Goal: Transaction & Acquisition: Purchase product/service

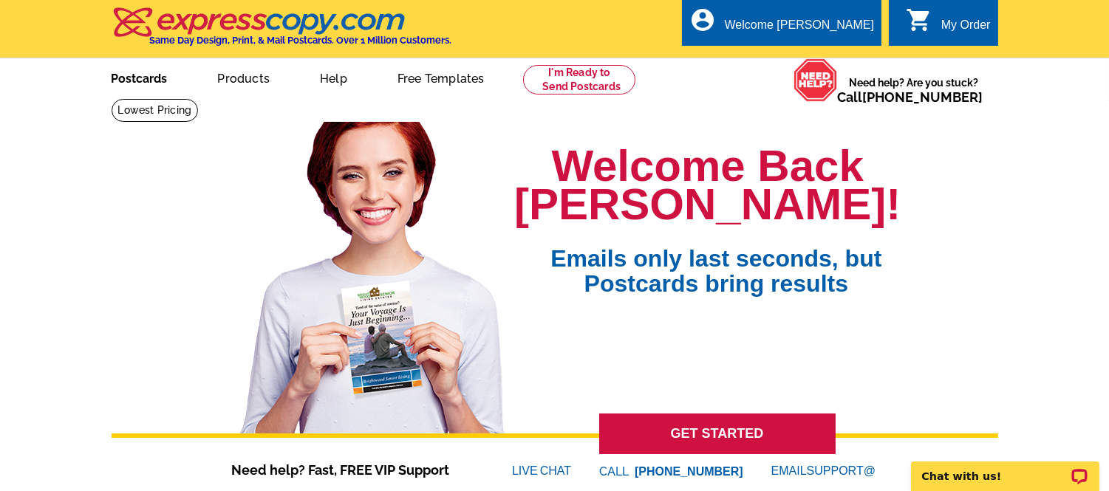
click at [134, 77] on link "Postcards" at bounding box center [139, 77] width 103 height 35
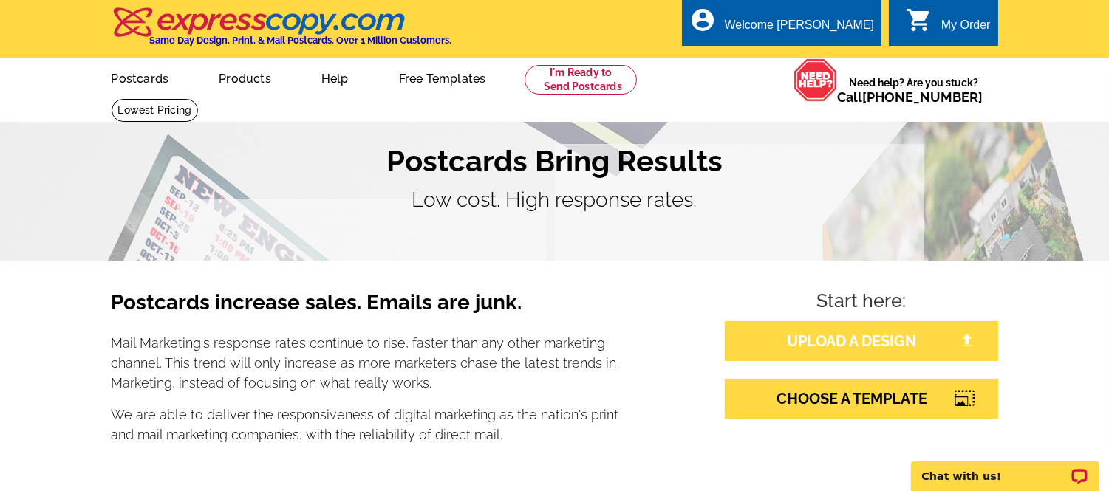
click at [884, 340] on link "UPLOAD A DESIGN" at bounding box center [861, 341] width 273 height 40
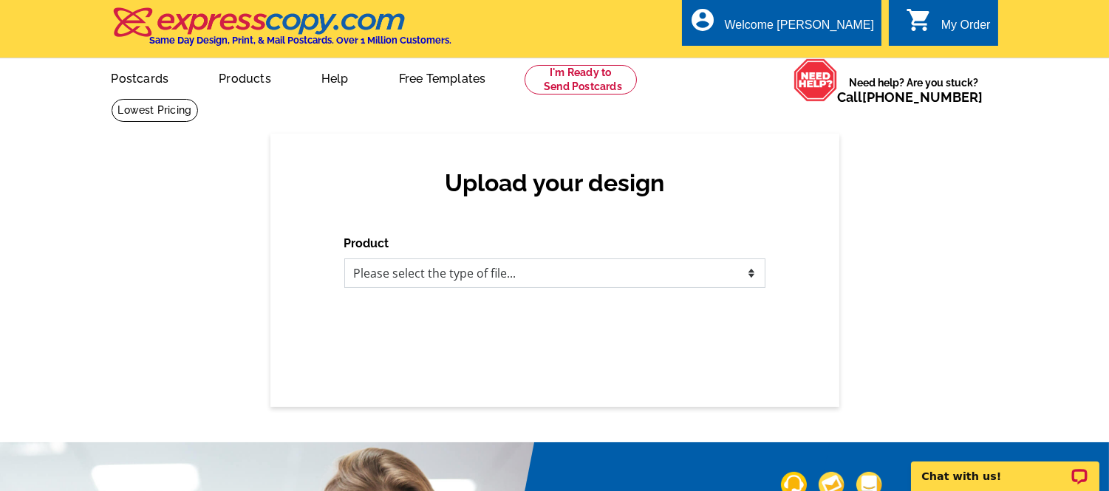
click at [462, 276] on select "Please select the type of file... Postcards Business Cards Letters and flyers G…" at bounding box center [554, 274] width 421 height 30
select select "1"
click at [344, 259] on select "Please select the type of file... Postcards Business Cards Letters and flyers G…" at bounding box center [554, 274] width 421 height 30
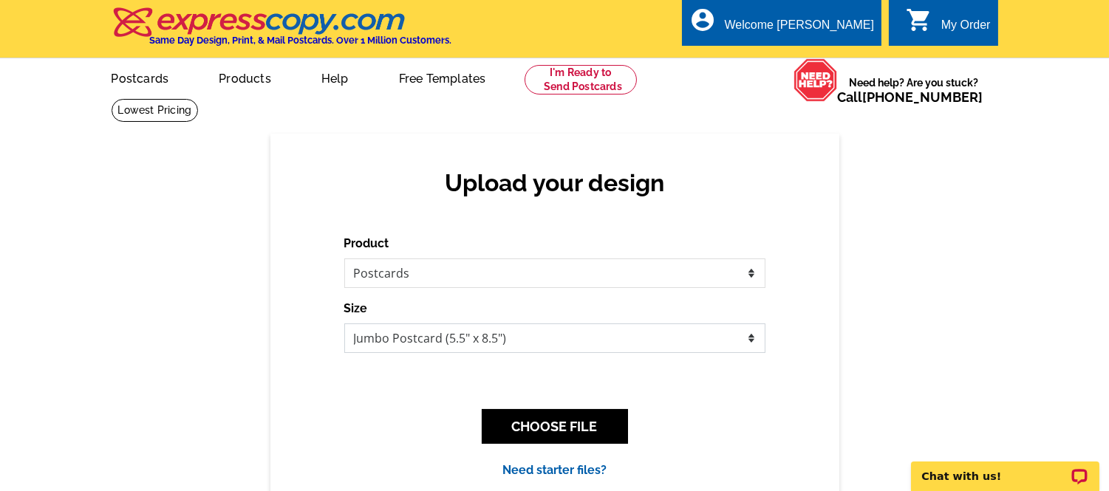
click at [566, 341] on select "Jumbo Postcard (5.5" x 8.5") Regular Postcard (4.25" x 5.6") Panoramic Postcard…" at bounding box center [554, 339] width 421 height 30
select select "1"
click at [344, 324] on select "Jumbo Postcard (5.5" x 8.5") Regular Postcard (4.25" x 5.6") Panoramic Postcard…" at bounding box center [554, 339] width 421 height 30
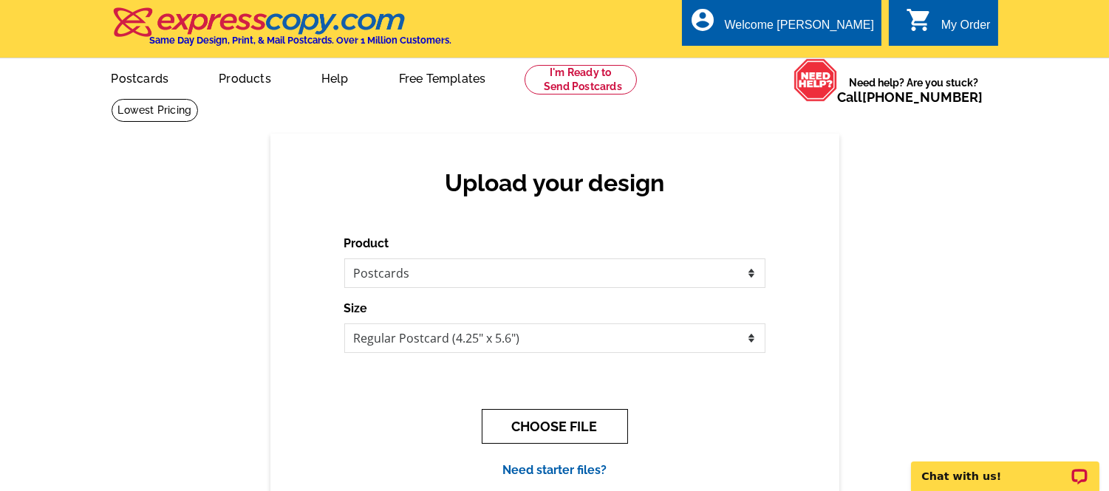
click at [571, 428] on button "CHOOSE FILE" at bounding box center [555, 426] width 146 height 35
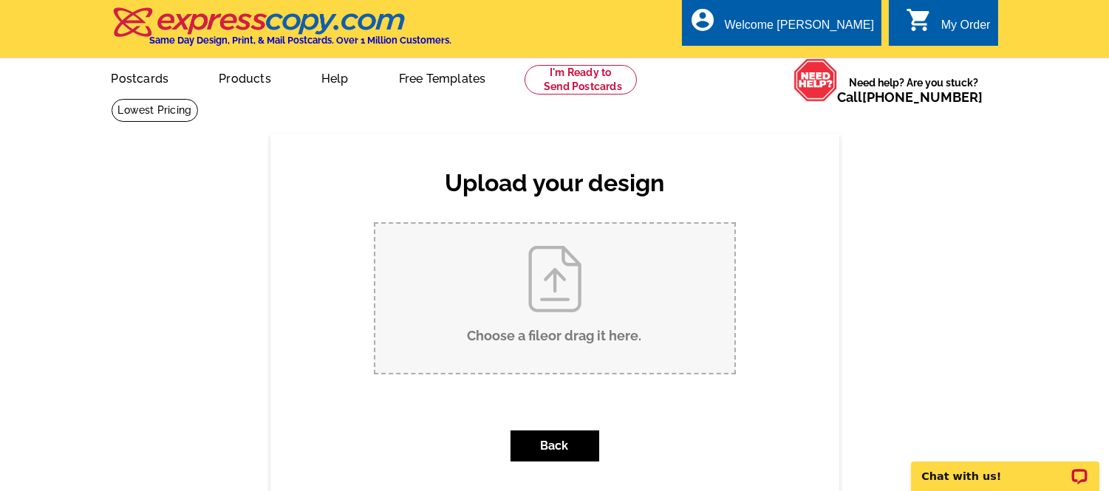
click at [547, 313] on input "Choose a file or drag it here ." at bounding box center [554, 298] width 359 height 149
type input "C:\fakepath\Mills Act Postacrd-reg.pdf"
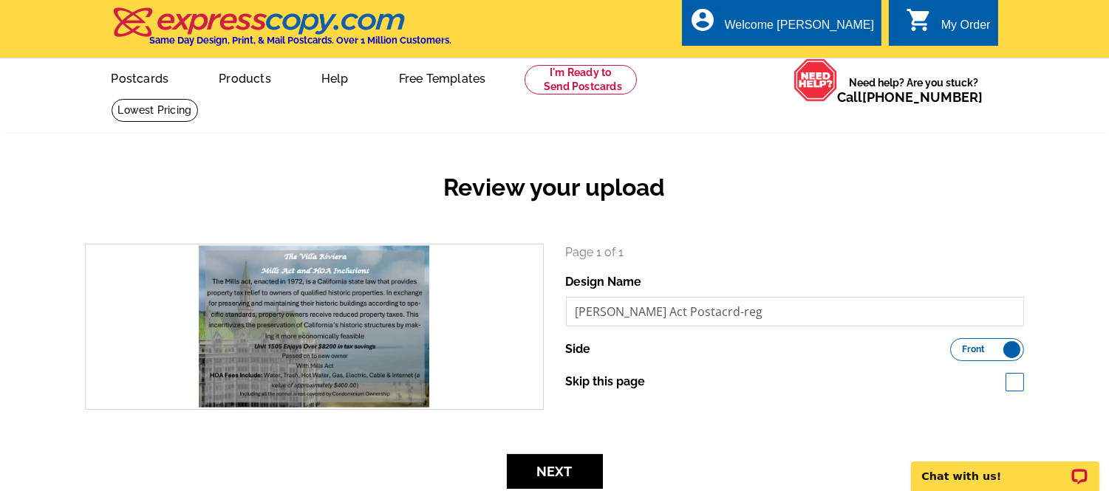
click at [759, 188] on h2 "Review your upload" at bounding box center [554, 188] width 961 height 28
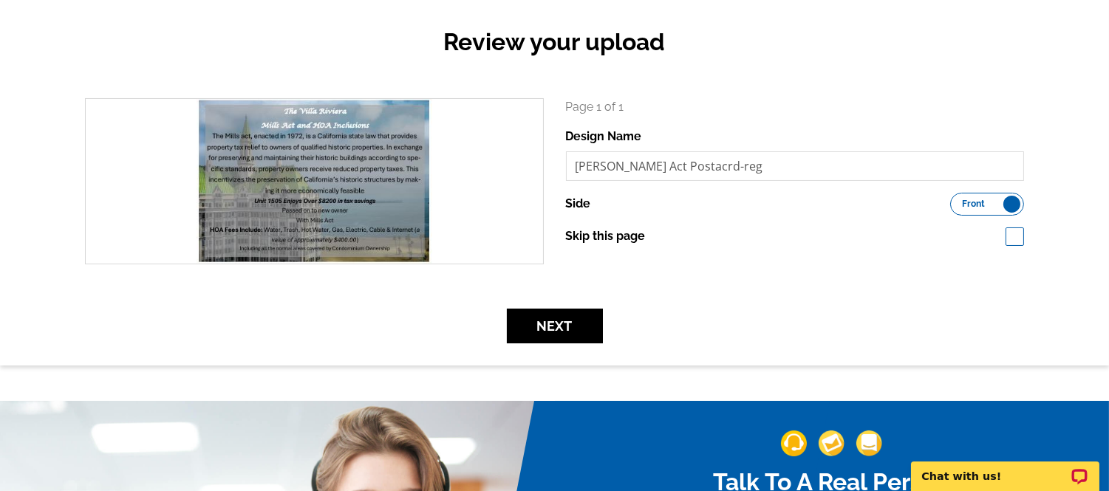
scroll to position [164, 0]
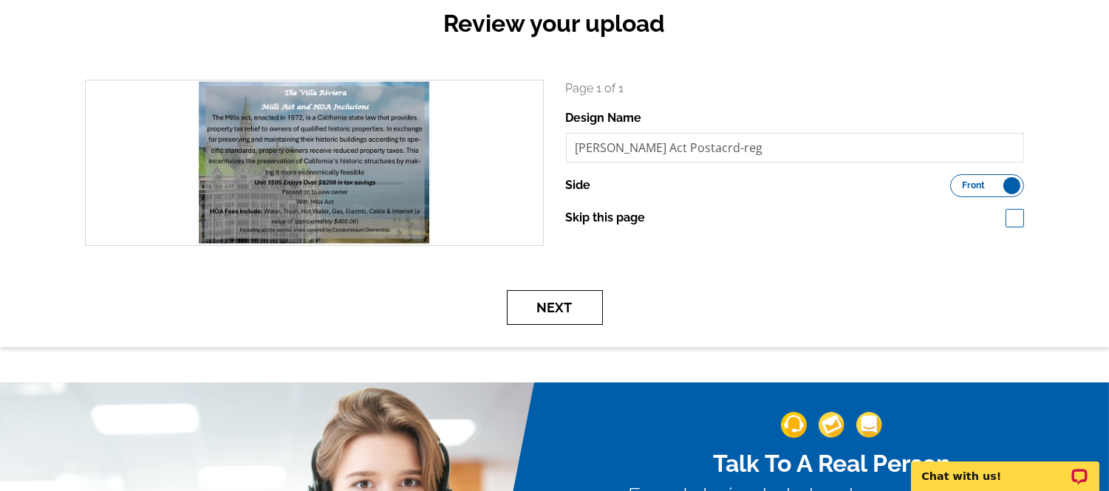
click at [578, 305] on button "Next" at bounding box center [555, 307] width 96 height 35
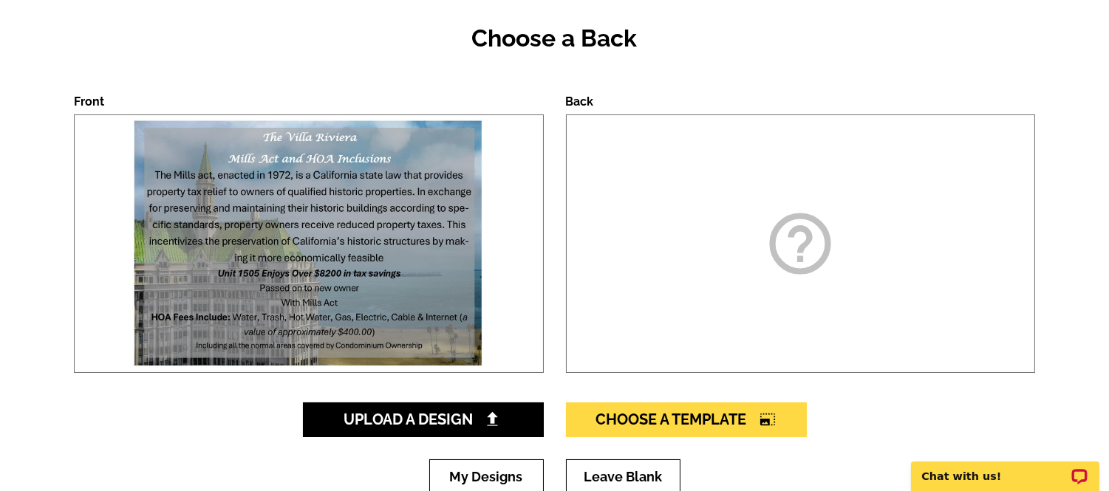
scroll to position [164, 0]
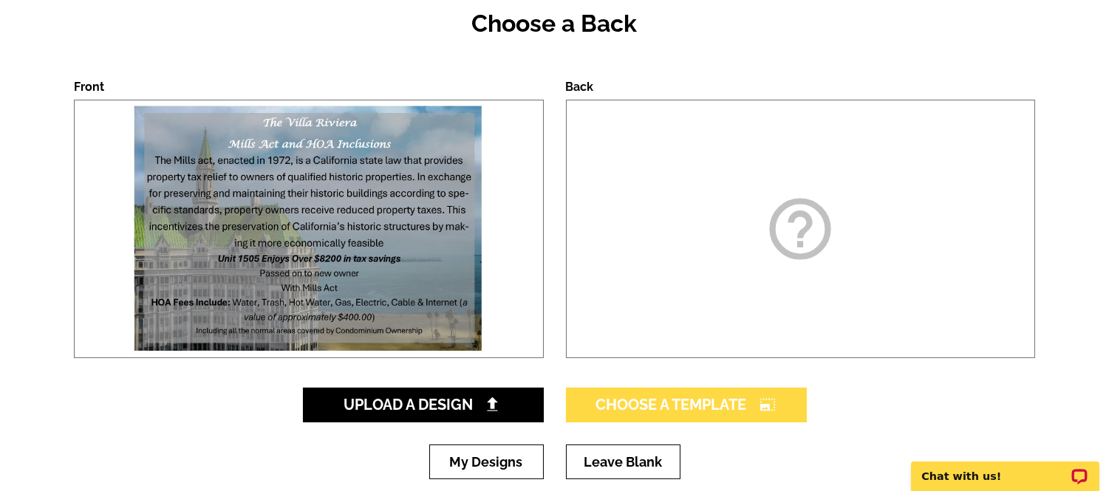
click at [678, 397] on span "Choose A Template photo_size_select_large" at bounding box center [686, 405] width 180 height 18
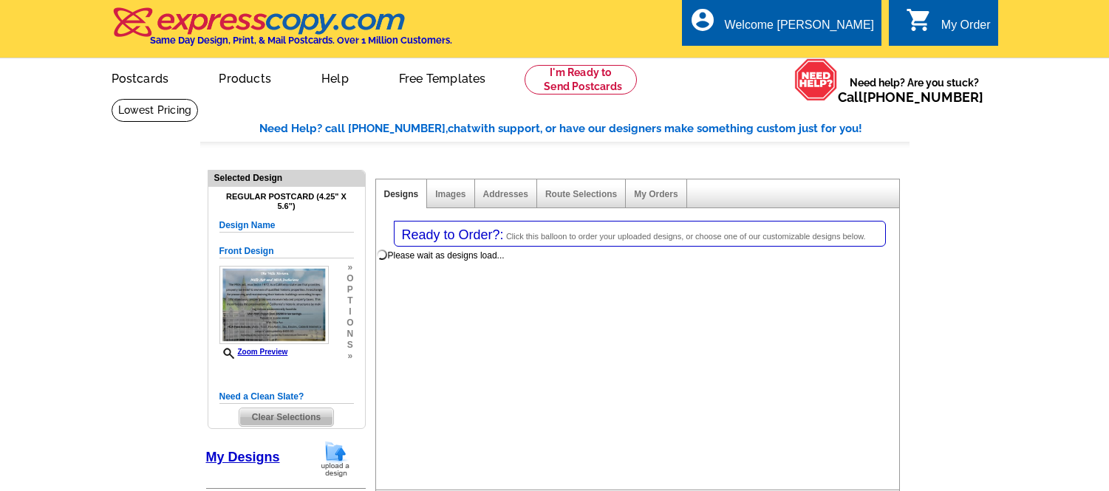
select select "1"
select select "back"
select select "785"
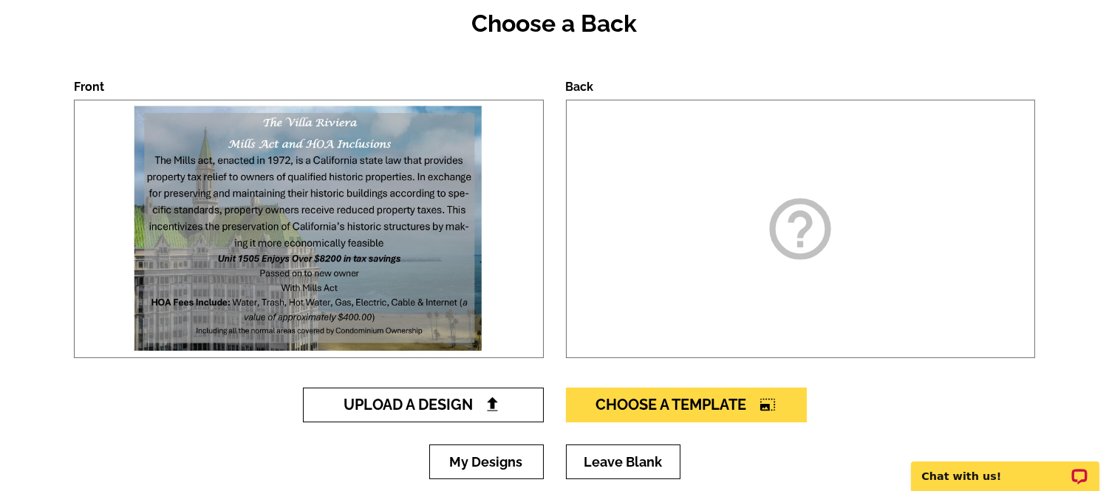
click at [408, 406] on span "Upload A Design" at bounding box center [422, 405] width 159 height 18
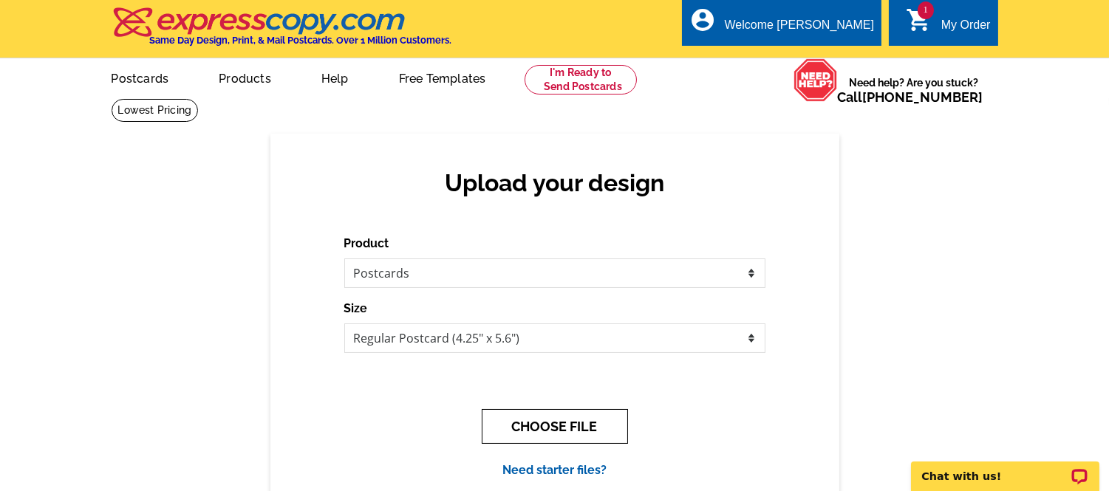
click at [527, 436] on button "CHOOSE FILE" at bounding box center [555, 426] width 146 height 35
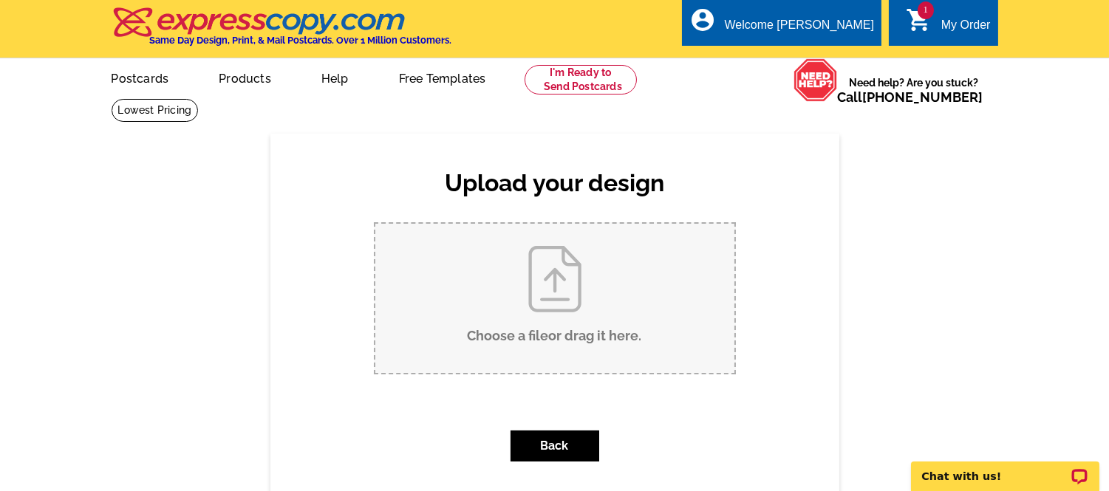
click at [514, 312] on input "Choose a file or drag it here ." at bounding box center [554, 298] width 359 height 149
type input "C:\fakepath\Back of Postcard-reel properties 2025-4.125 x 5.785.pdf"
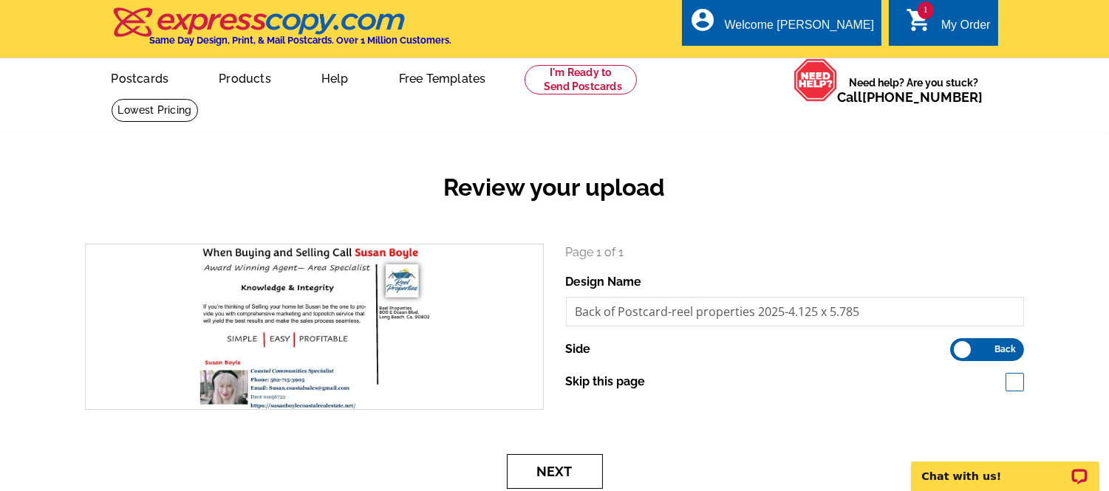
click at [582, 461] on button "Next" at bounding box center [555, 471] width 96 height 35
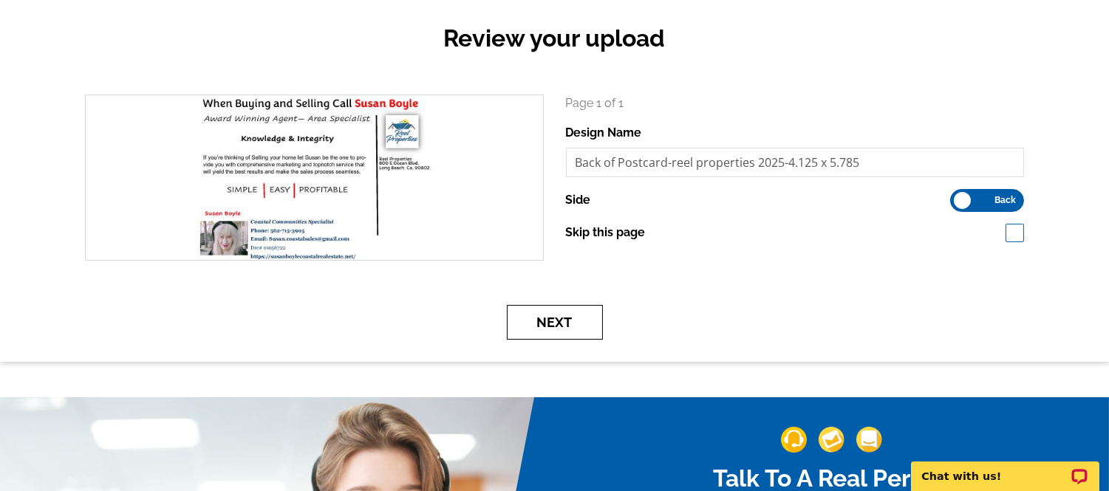
scroll to position [164, 0]
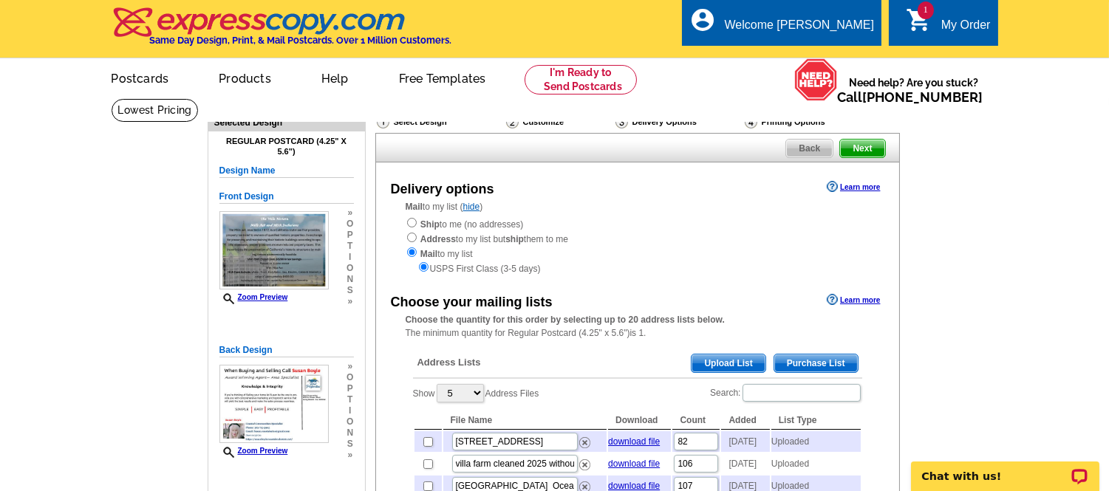
scroll to position [82, 0]
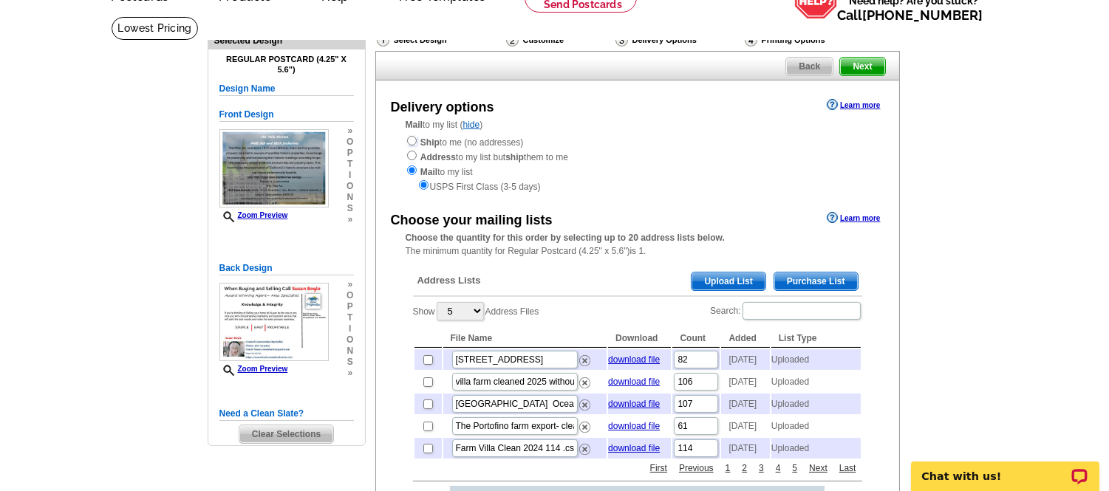
click at [407, 141] on input "radio" at bounding box center [412, 141] width 10 height 10
radio input "true"
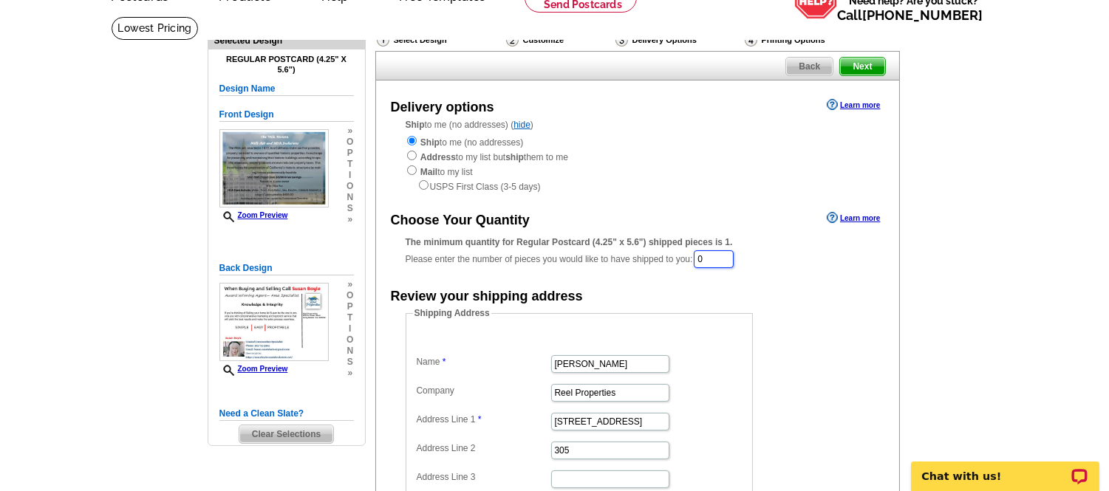
click at [733, 257] on input "0" at bounding box center [714, 259] width 40 height 18
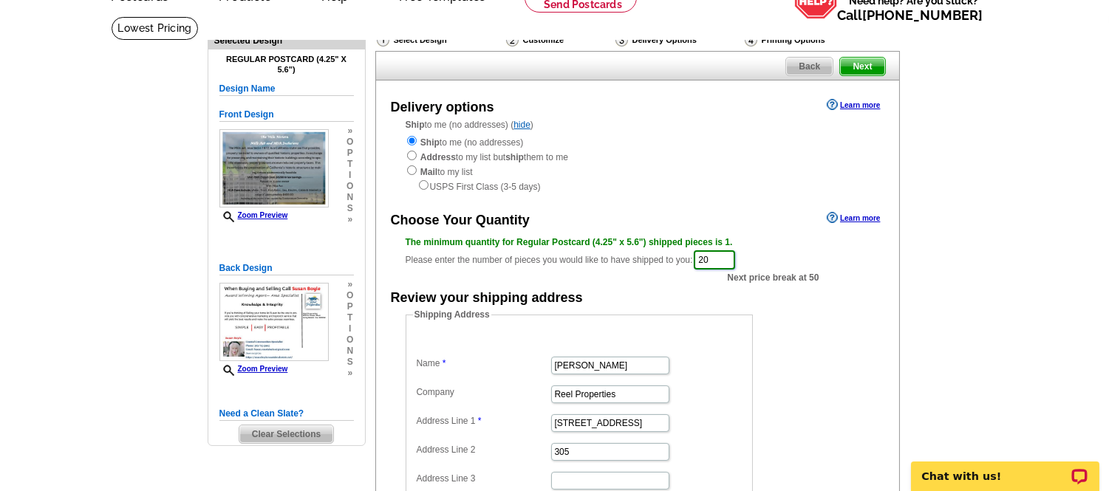
type input "20"
click at [865, 292] on div "Review your shipping address" at bounding box center [637, 297] width 523 height 22
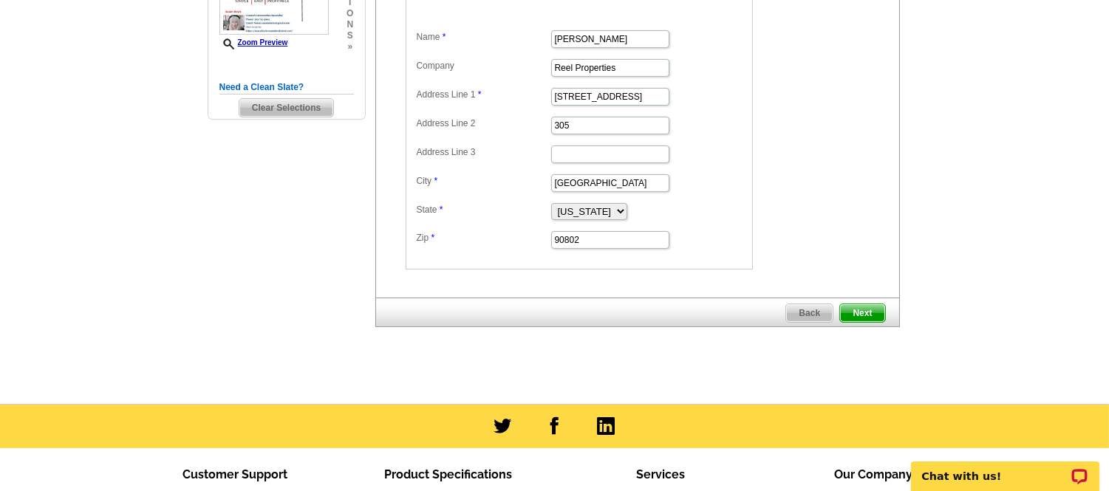
scroll to position [410, 0]
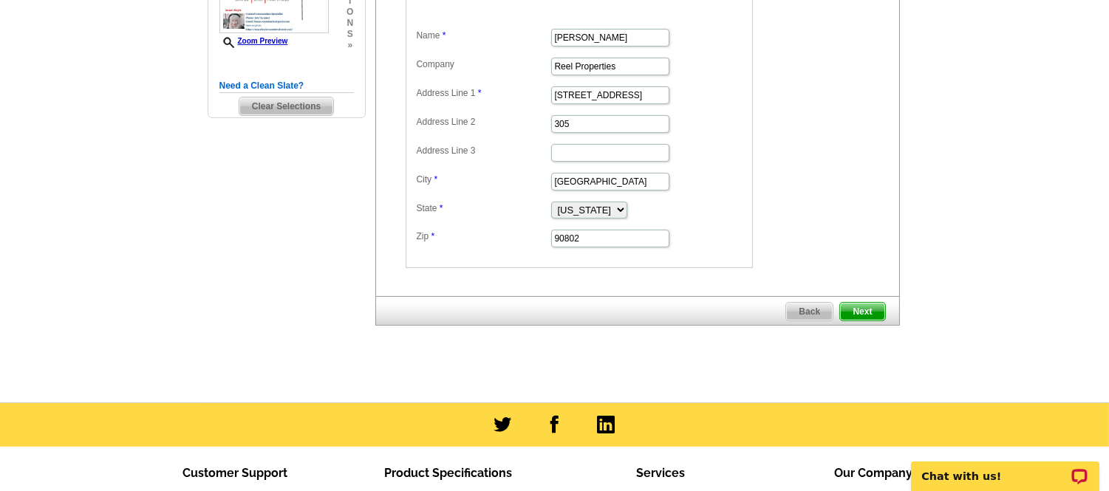
click at [866, 310] on span "Next" at bounding box center [862, 312] width 44 height 18
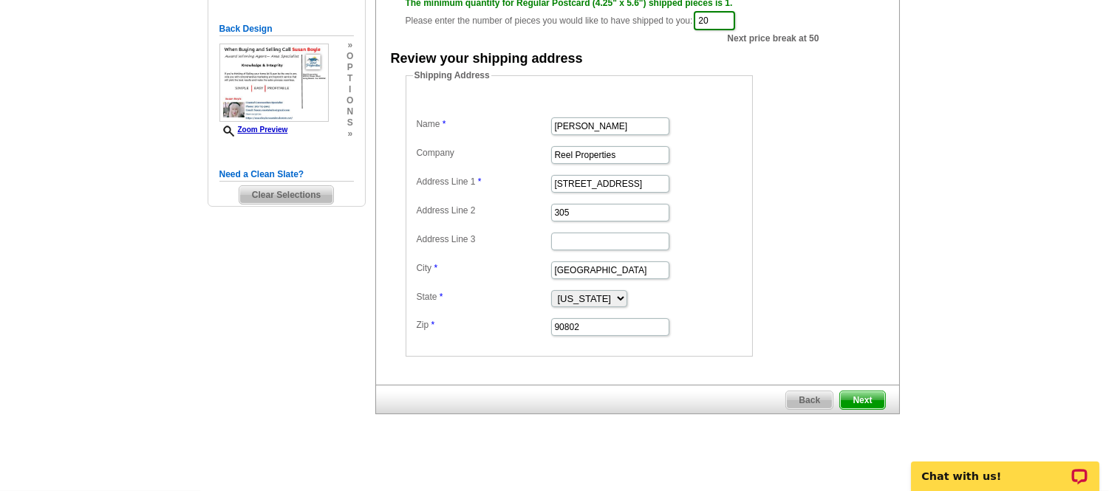
scroll to position [82, 0]
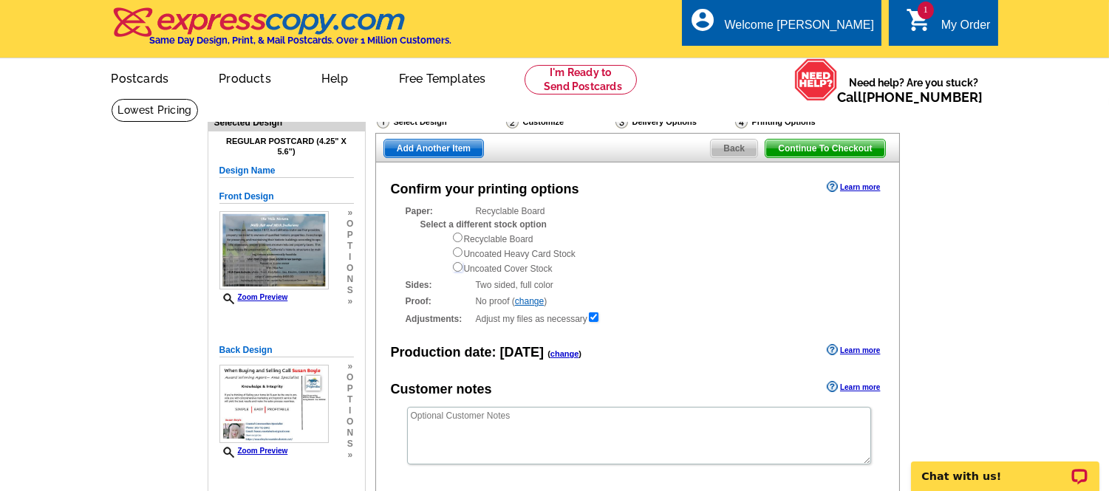
click at [459, 268] on input "radio" at bounding box center [458, 267] width 10 height 10
radio input "true"
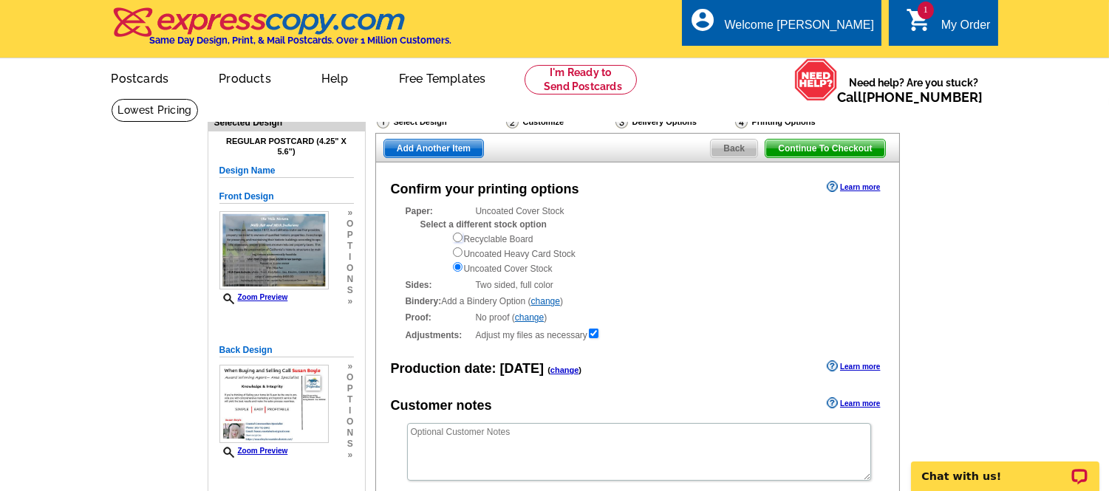
click at [456, 240] on input "radio" at bounding box center [458, 238] width 10 height 10
radio input "true"
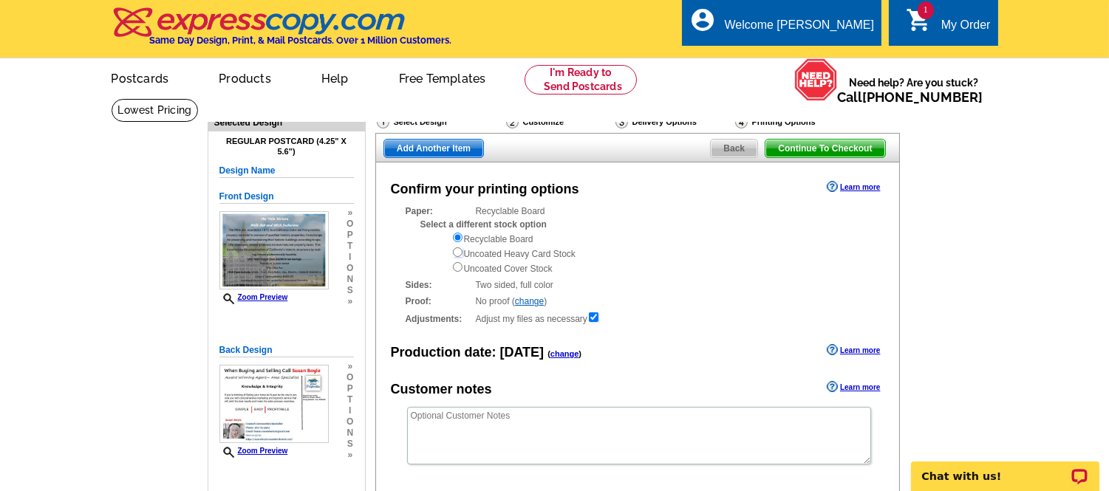
click at [458, 254] on input "radio" at bounding box center [458, 252] width 10 height 10
radio input "true"
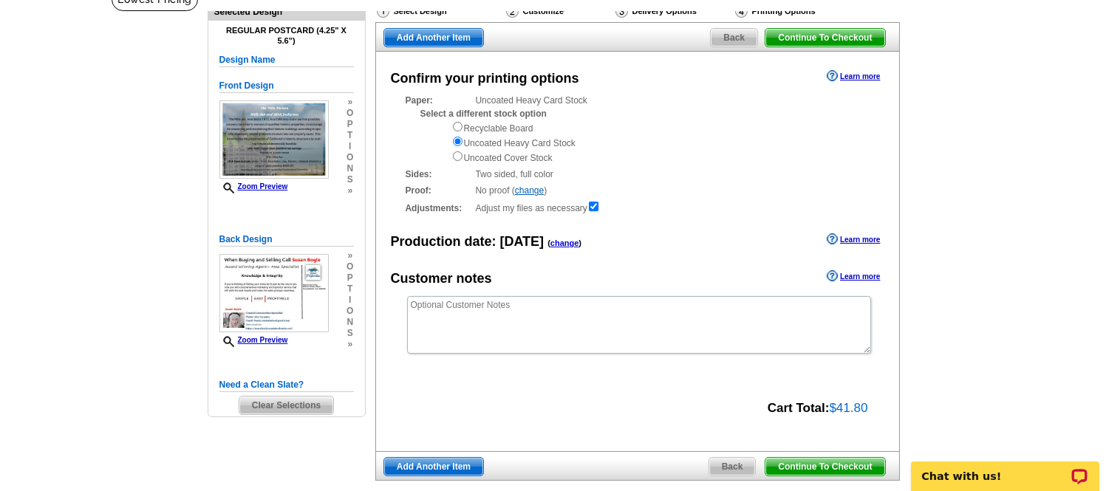
scroll to position [82, 0]
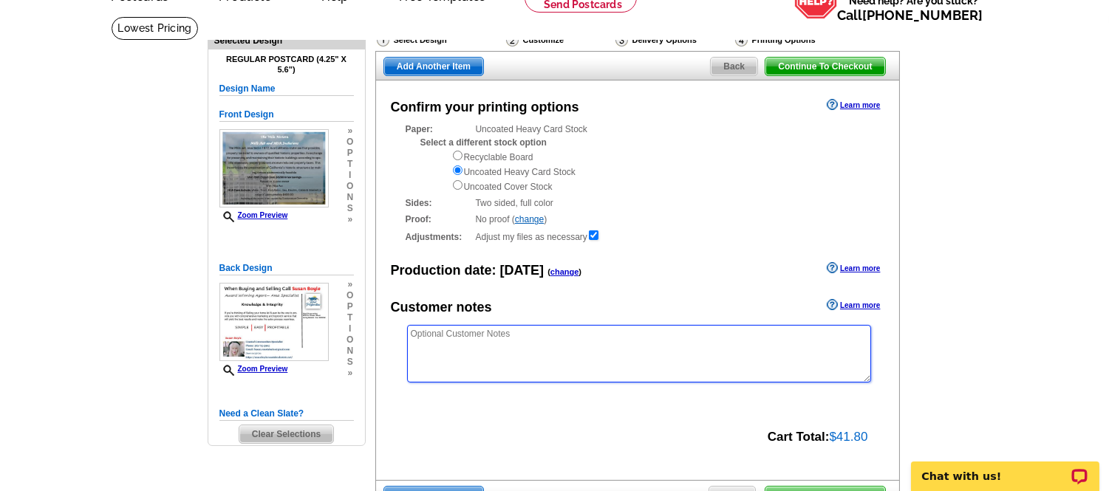
click at [510, 343] on textarea at bounding box center [639, 354] width 464 height 58
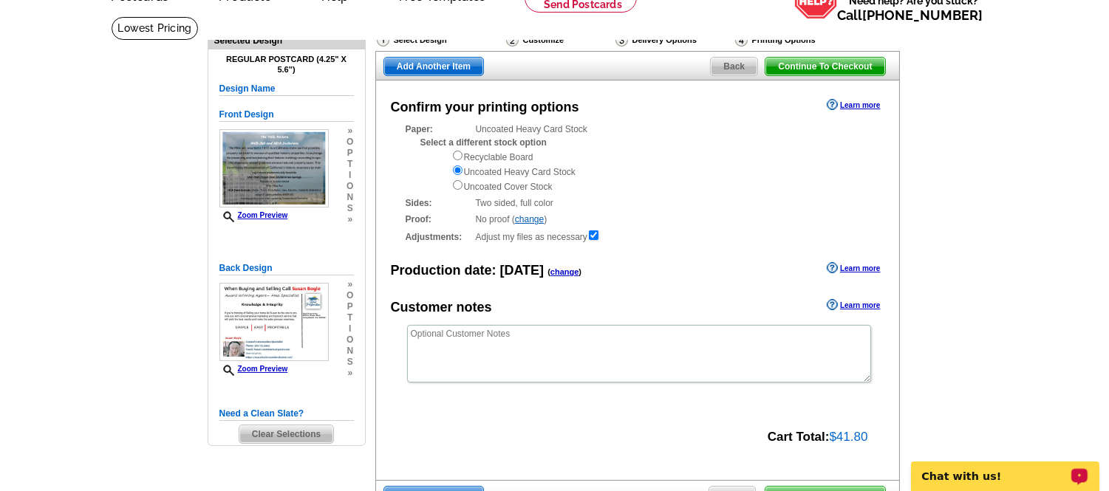
click at [993, 475] on p "Chat with us!" at bounding box center [994, 476] width 146 height 12
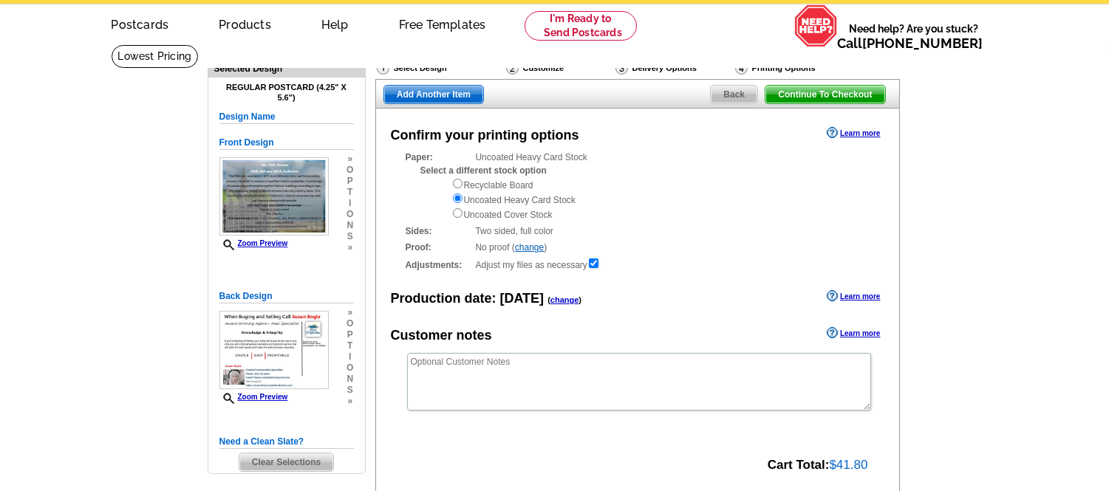
scroll to position [0, 0]
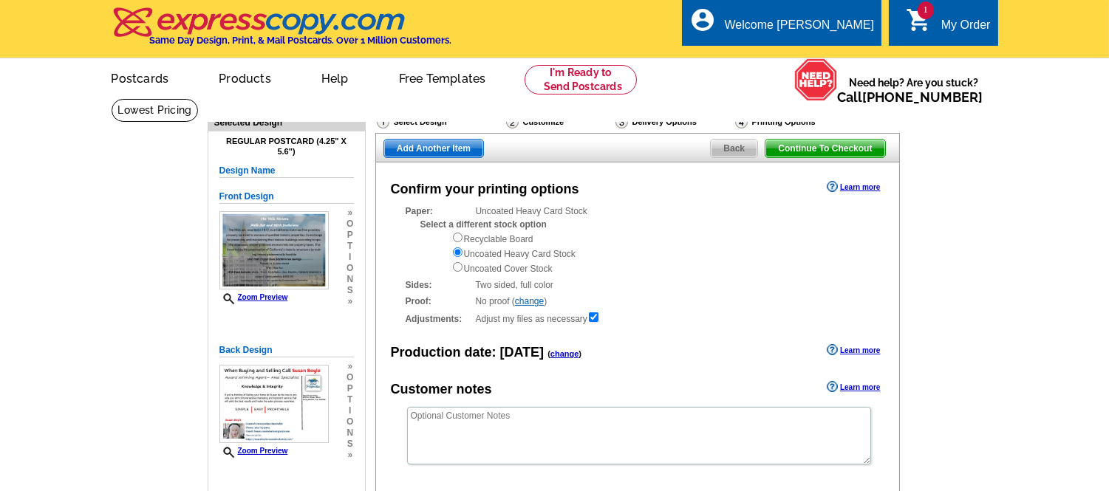
click at [724, 153] on span "Back" at bounding box center [734, 149] width 47 height 18
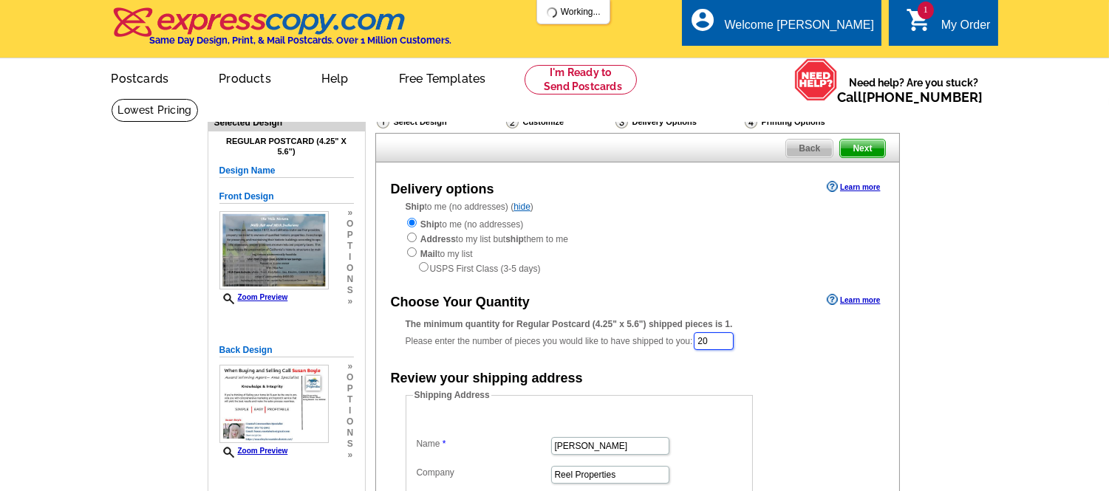
click at [724, 343] on input "20" at bounding box center [714, 341] width 40 height 18
type input "2"
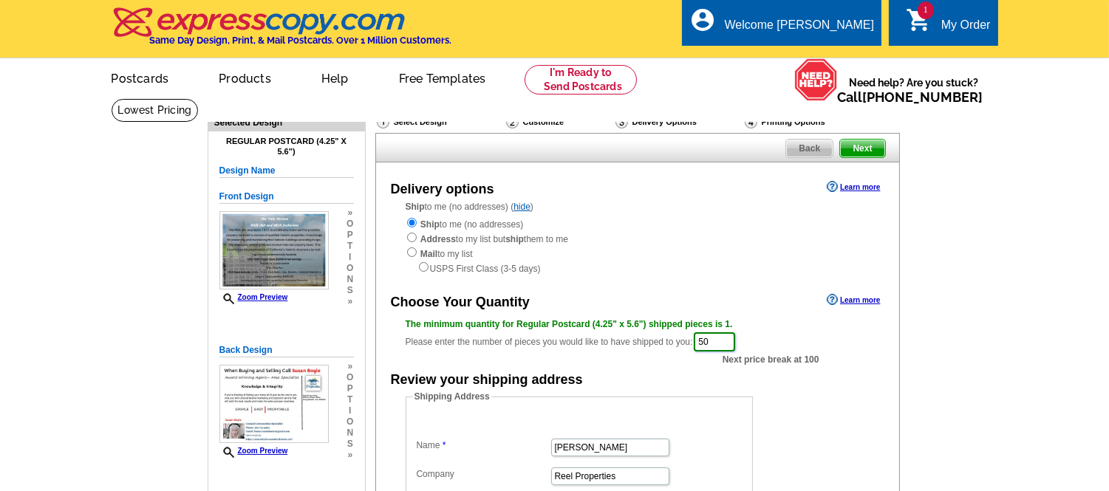
type input "50"
click at [806, 289] on div "Delivery options Learn more Ship to me (no addresses) ( hide ) Ship to me (no a…" at bounding box center [637, 434] width 524 height 544
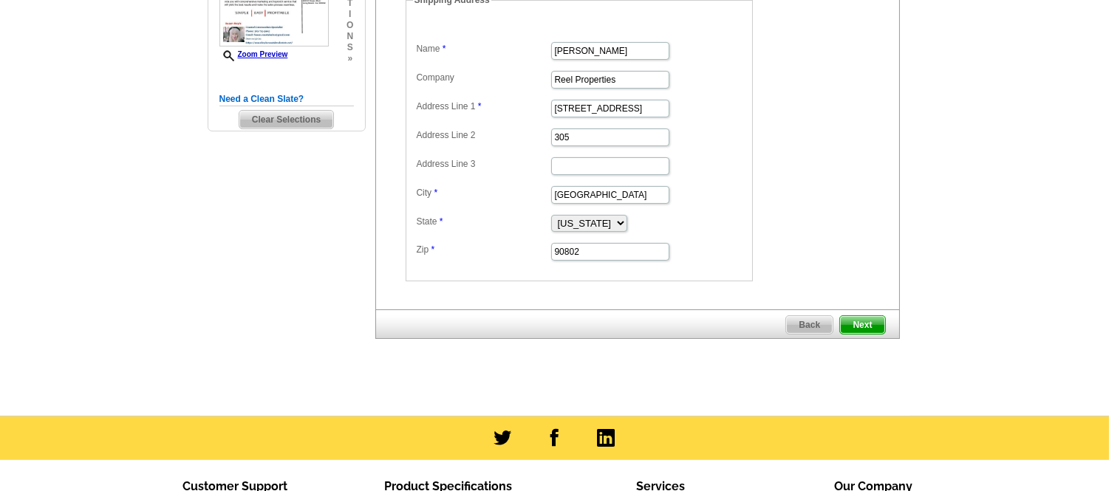
scroll to position [410, 0]
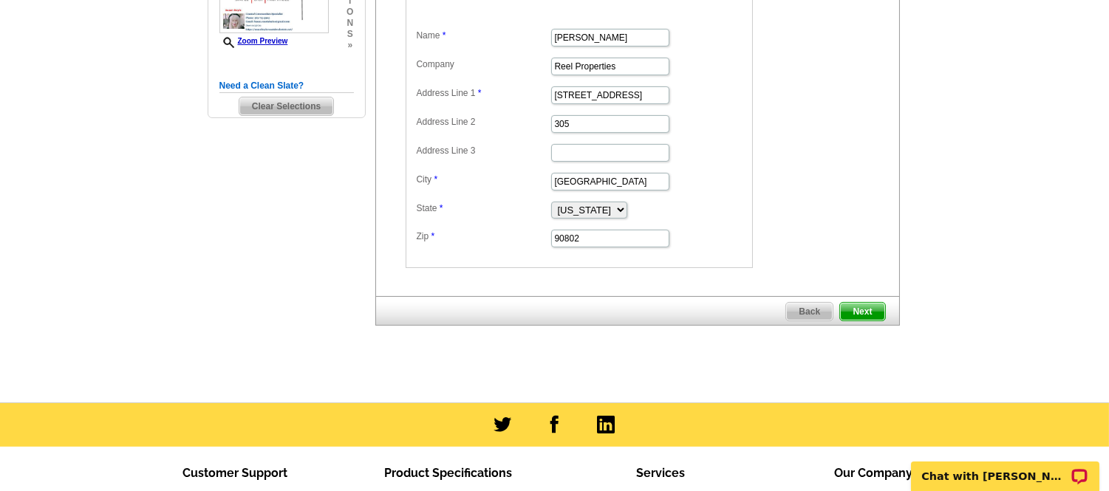
click at [865, 307] on span "Next" at bounding box center [862, 312] width 44 height 18
click at [961, 472] on p "Chat with [PERSON_NAME]" at bounding box center [994, 476] width 146 height 12
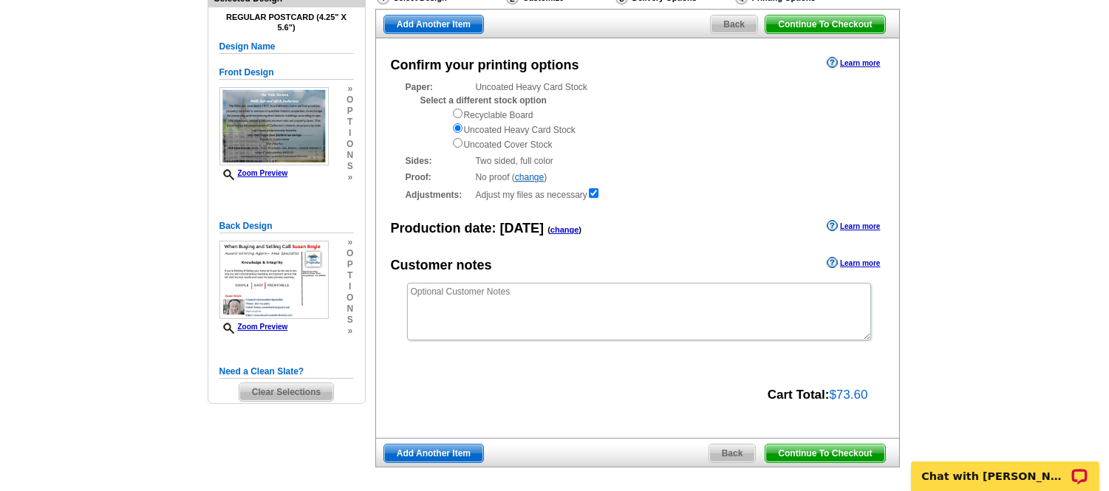
scroll to position [81, 0]
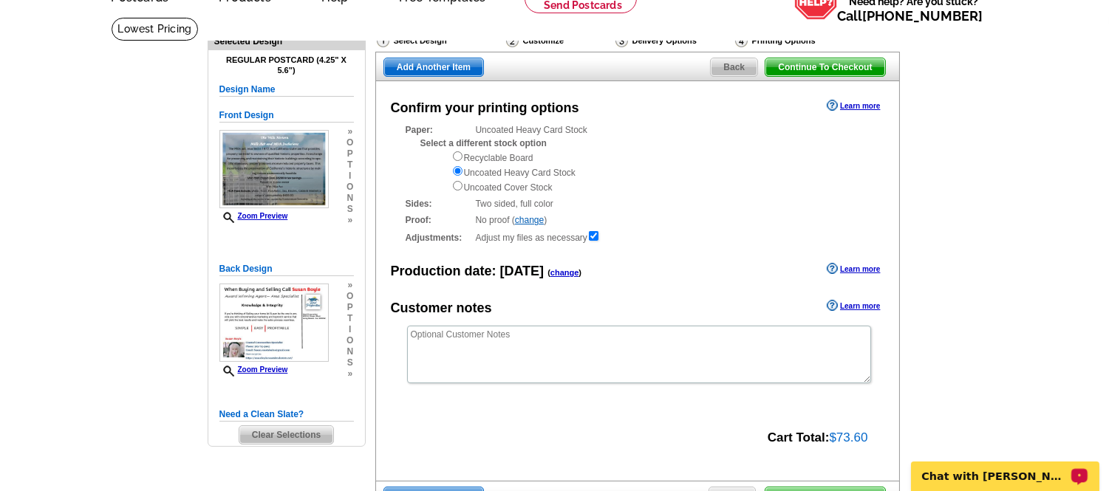
click at [952, 477] on p "Chat with Shonna" at bounding box center [994, 476] width 146 height 12
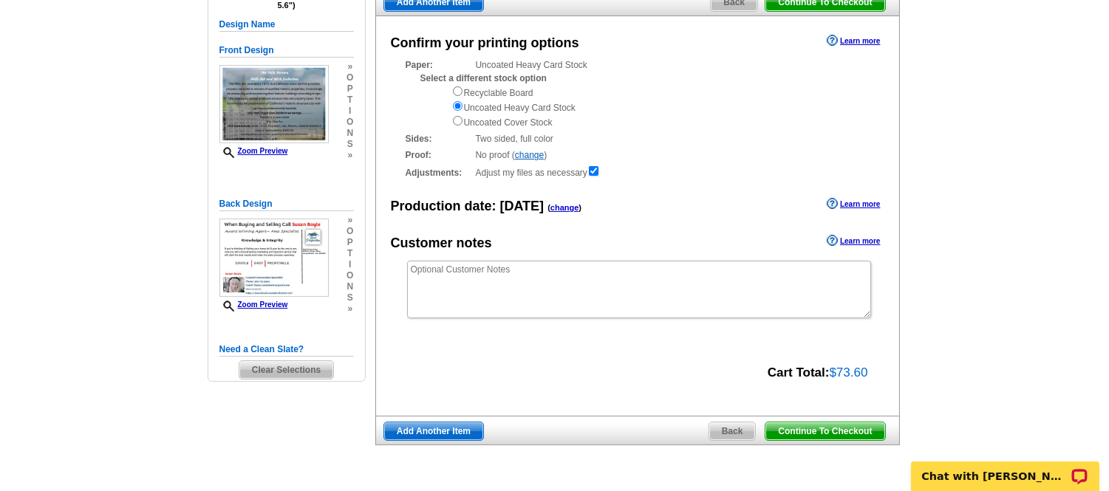
scroll to position [245, 0]
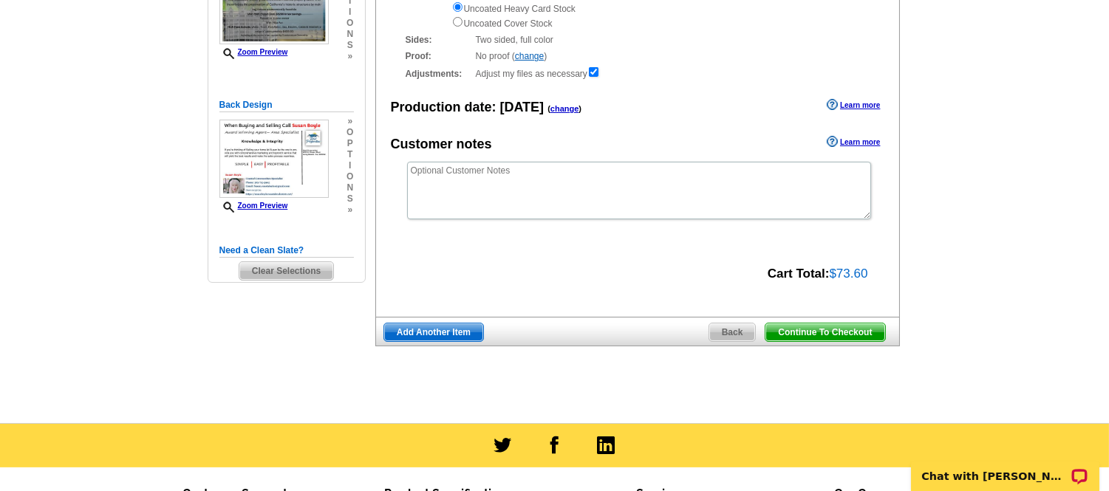
click at [697, 266] on div "Cart Total: $73.60" at bounding box center [629, 272] width 507 height 21
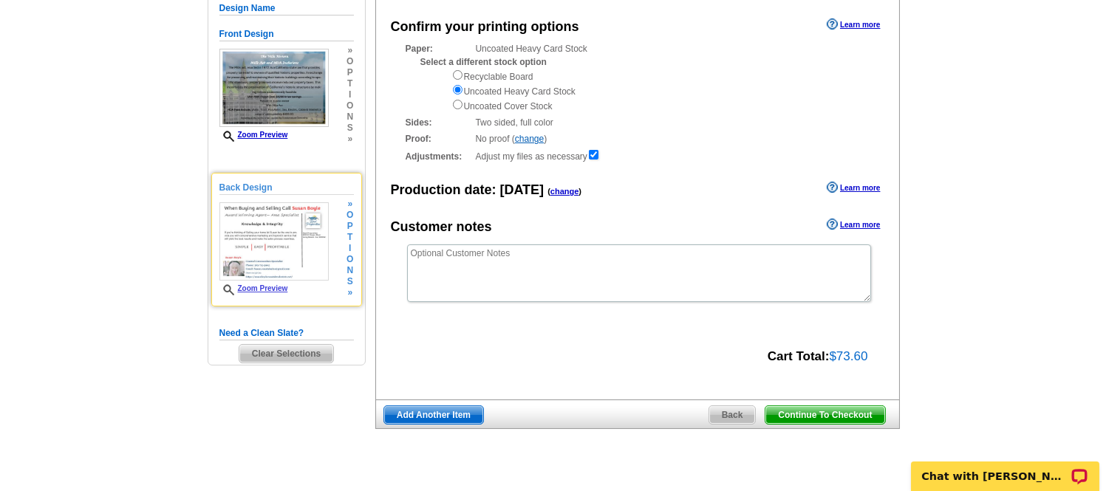
scroll to position [164, 0]
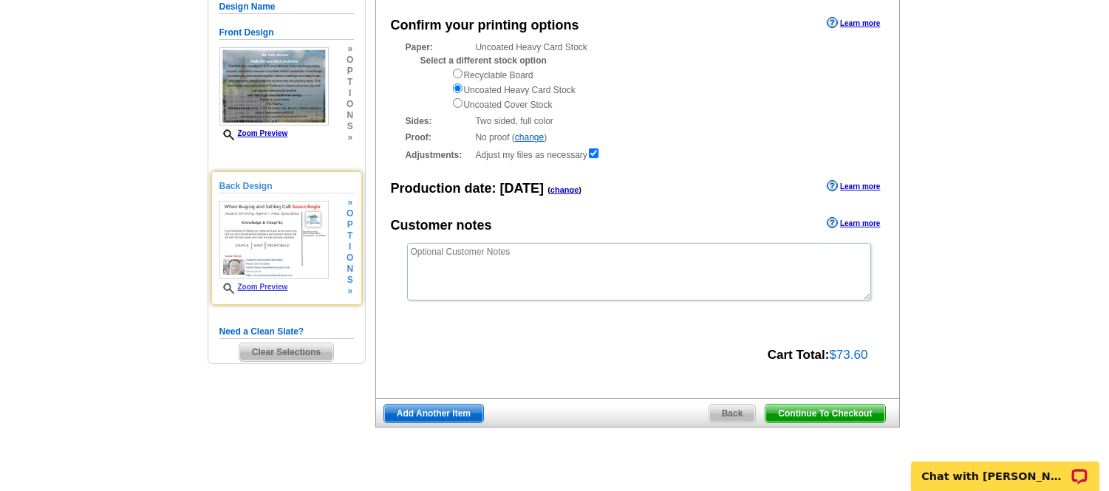
click at [250, 188] on h5 "Back Design" at bounding box center [286, 186] width 134 height 14
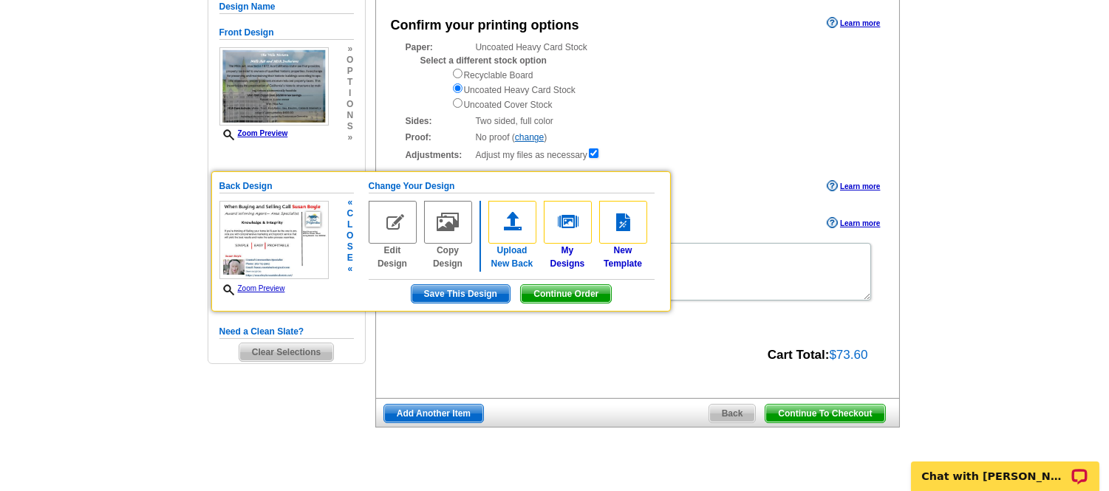
click at [515, 231] on img at bounding box center [512, 222] width 48 height 43
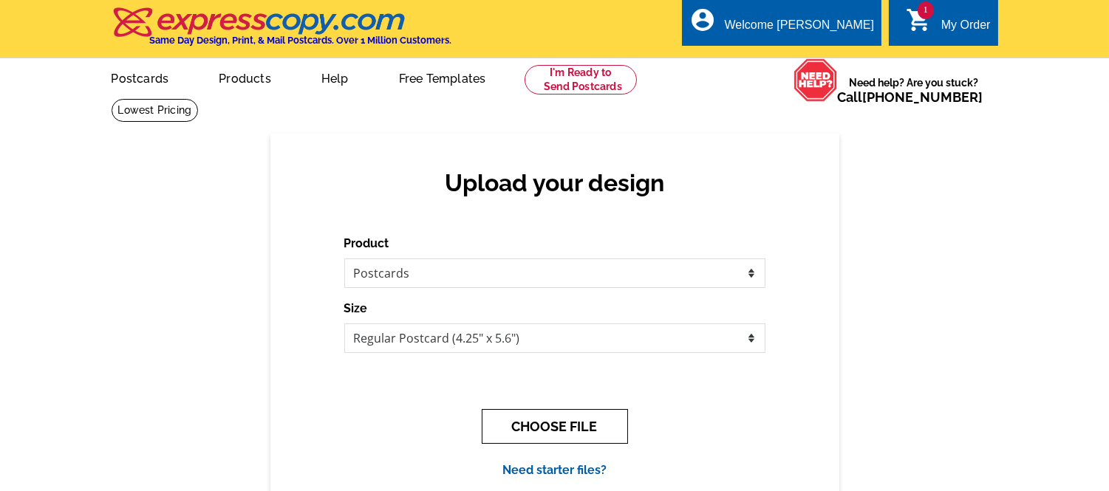
click at [561, 420] on button "CHOOSE FILE" at bounding box center [555, 426] width 146 height 35
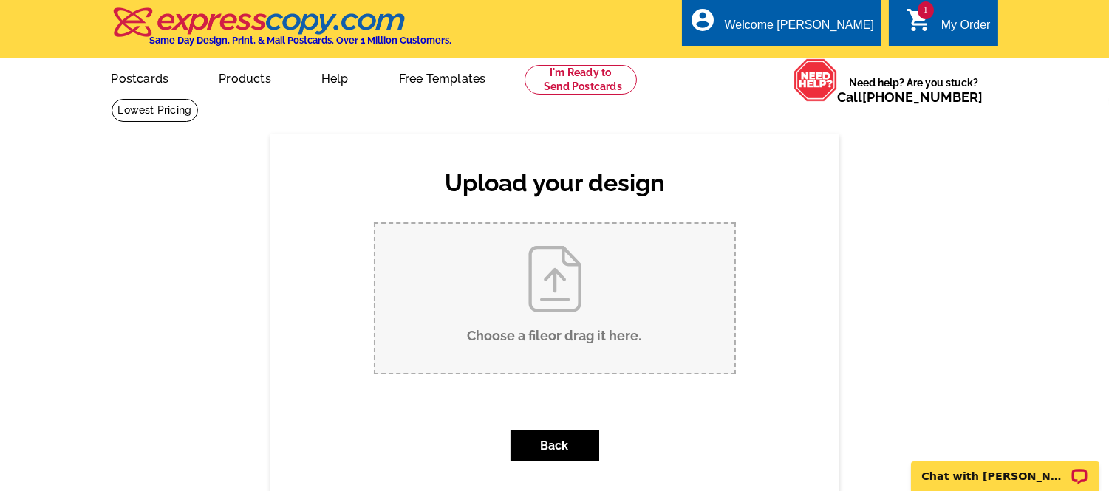
click at [541, 283] on input "Choose a file or drag it here ." at bounding box center [554, 298] width 359 height 149
type input "C:\fakepath\Back of Postcard-reel properties 2025-4.125 x 5.785.pdf"
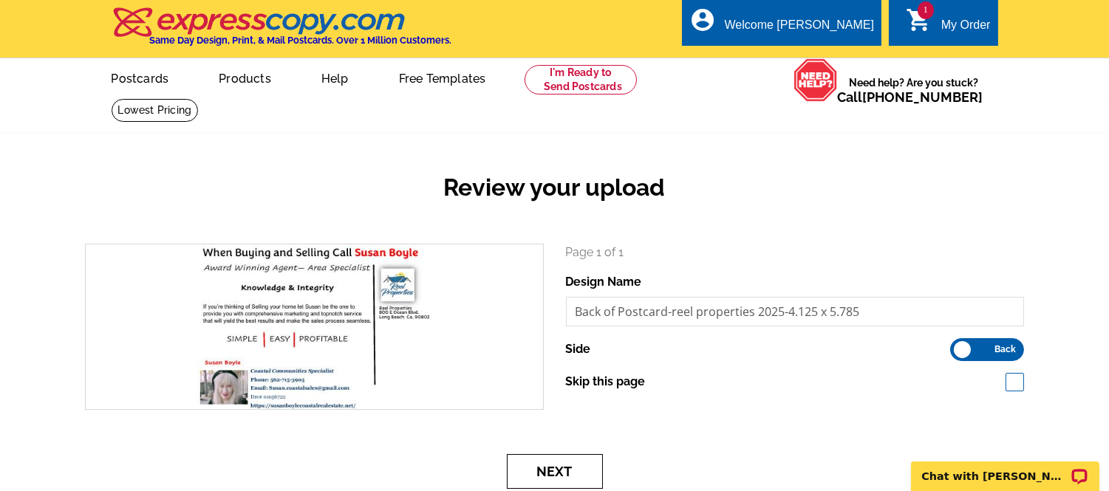
click at [578, 473] on button "Next" at bounding box center [555, 471] width 96 height 35
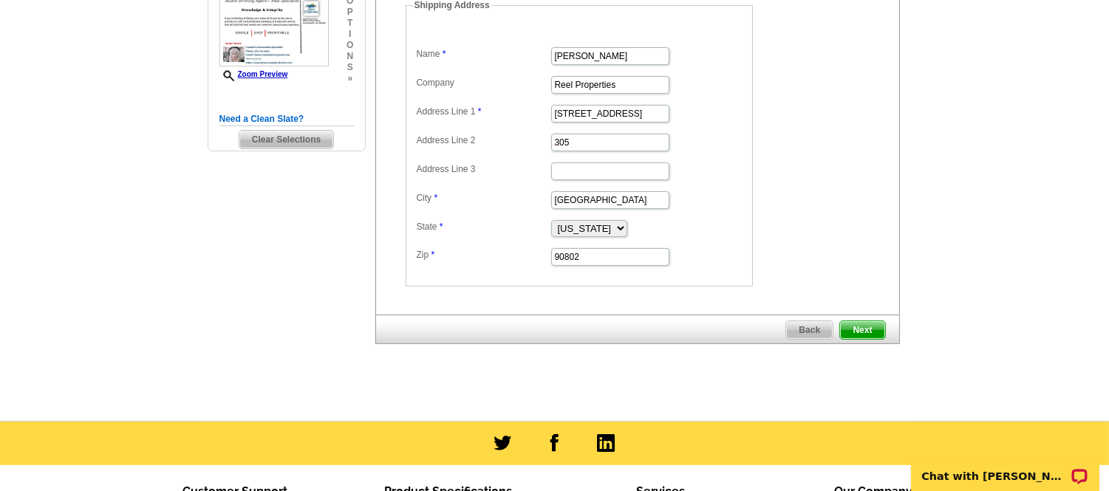
scroll to position [410, 0]
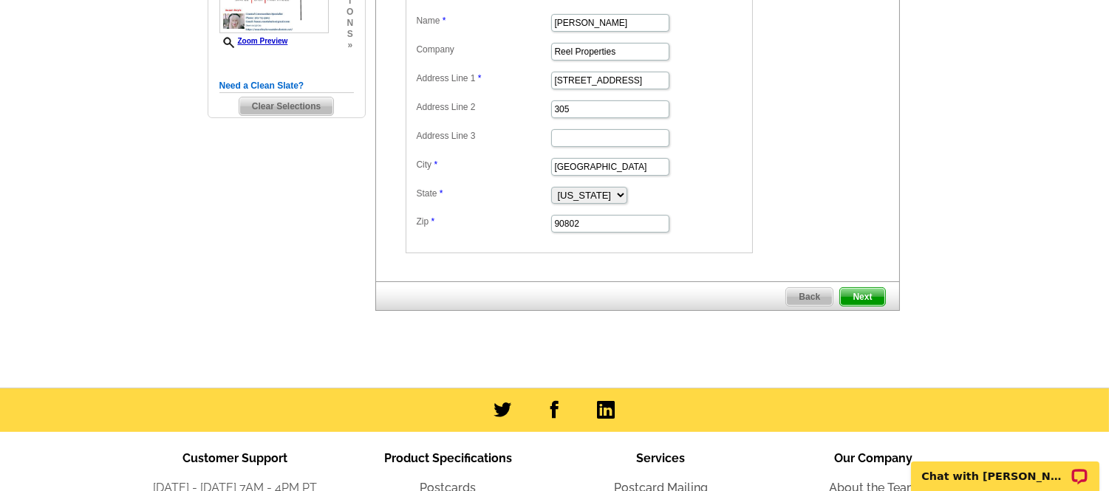
click at [858, 293] on span "Next" at bounding box center [862, 297] width 44 height 18
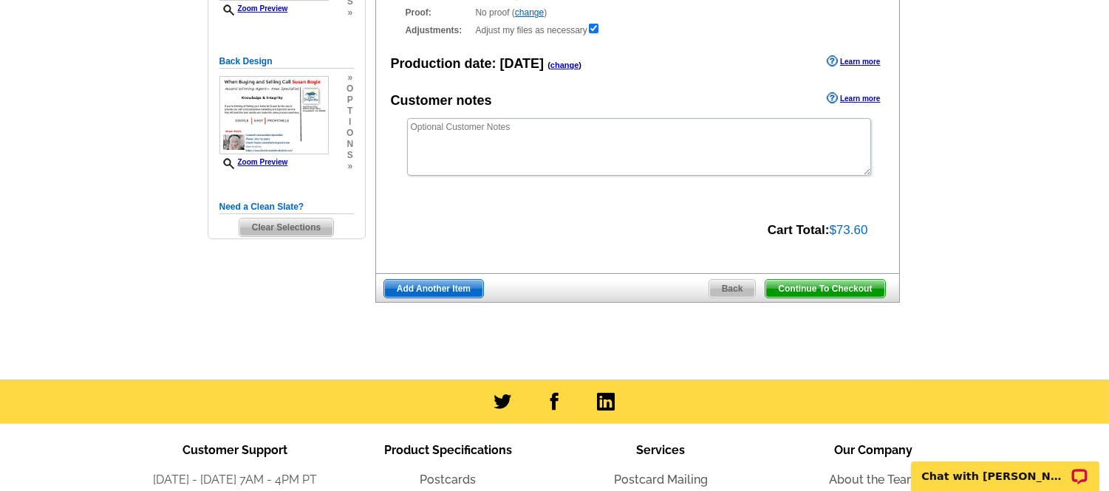
scroll to position [328, 0]
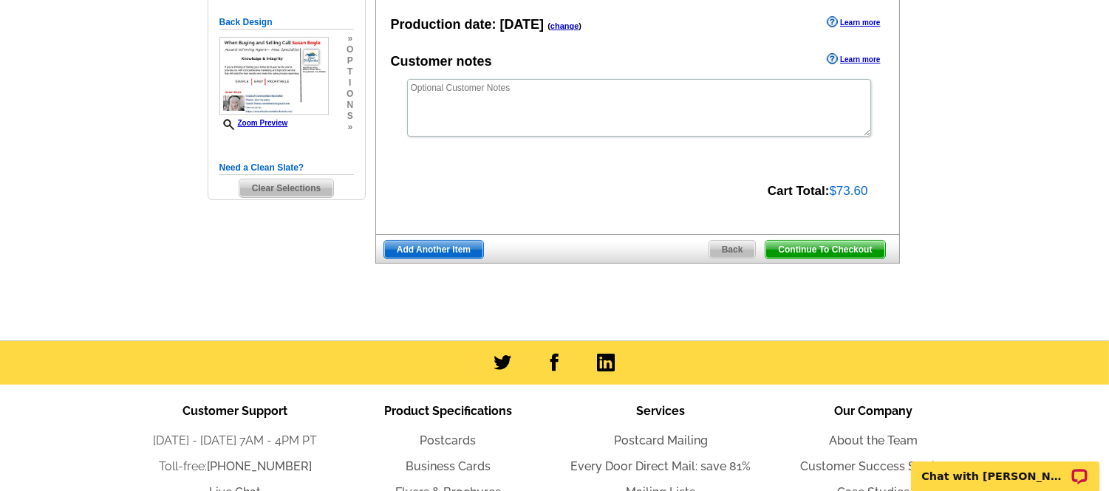
click at [835, 252] on span "Continue To Checkout" at bounding box center [824, 250] width 119 height 18
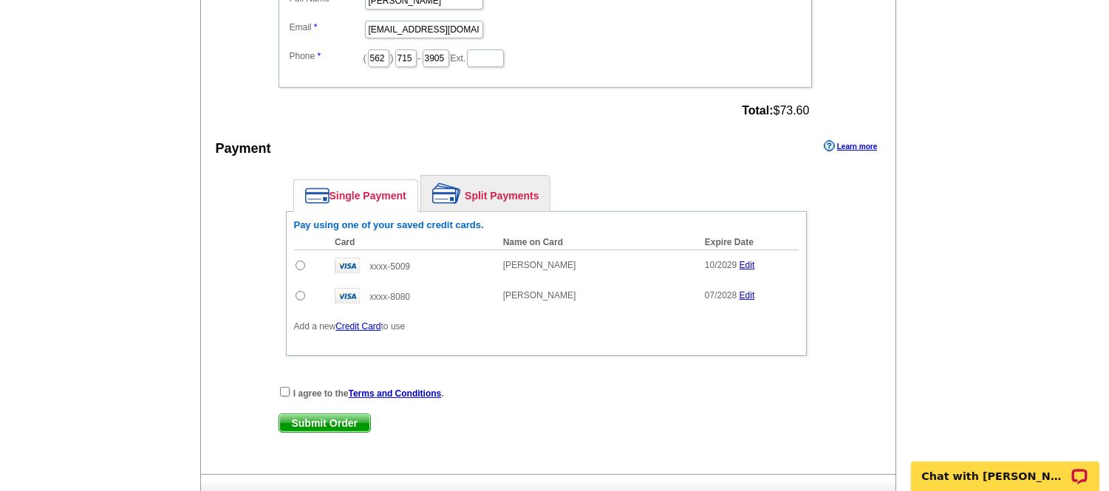
scroll to position [821, 0]
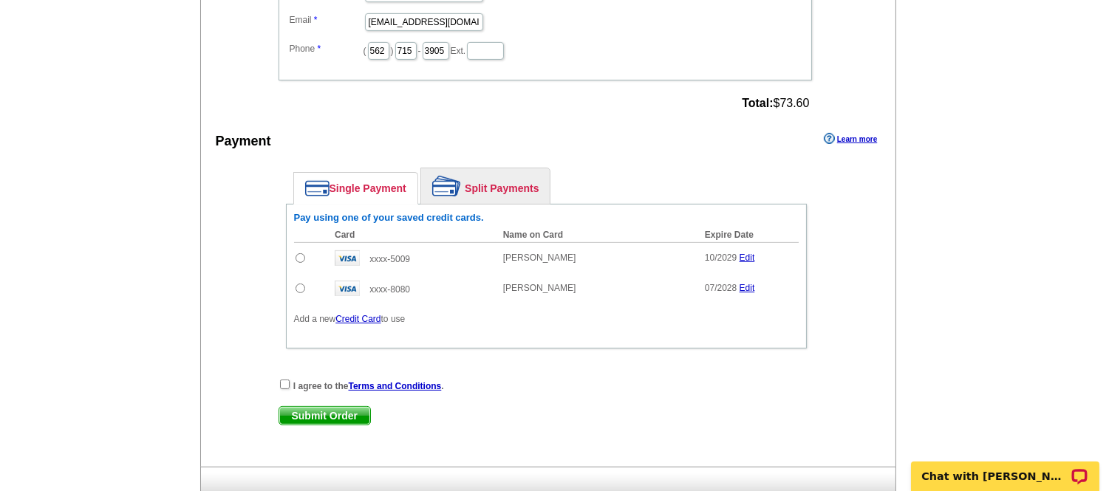
click at [298, 253] on input "radio" at bounding box center [300, 258] width 10 height 10
radio input "true"
click at [281, 380] on input "checkbox" at bounding box center [285, 385] width 10 height 10
checkbox input "true"
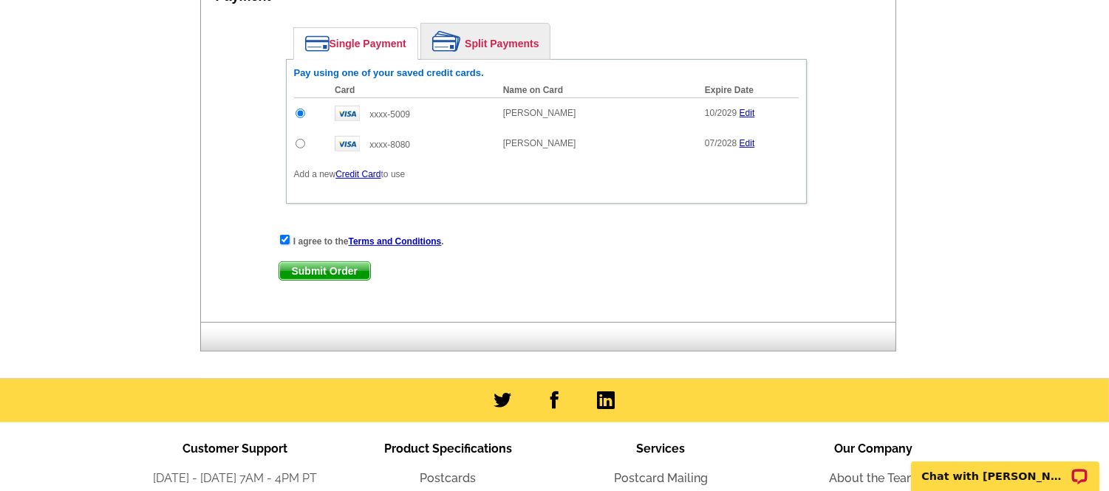
scroll to position [985, 0]
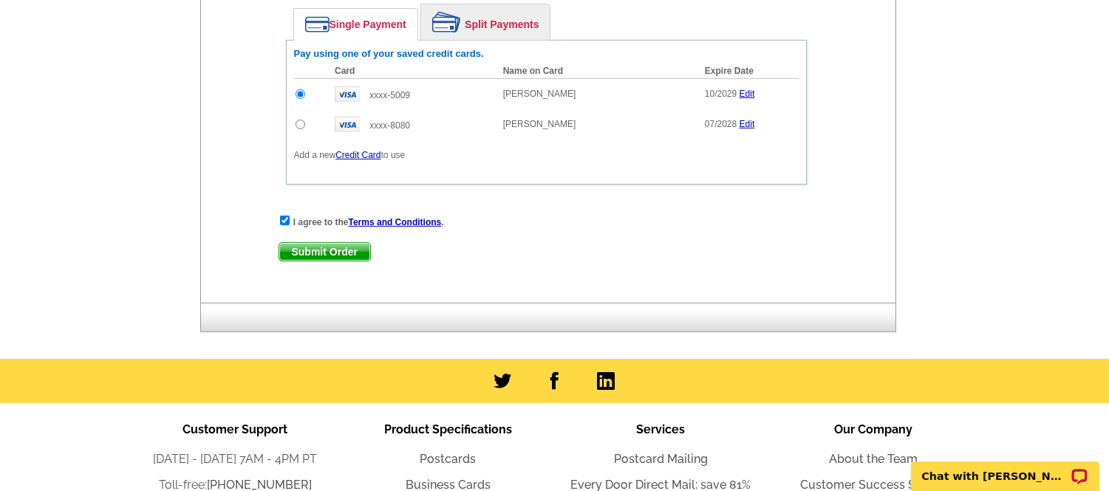
click at [290, 243] on span "Submit Order" at bounding box center [324, 252] width 91 height 18
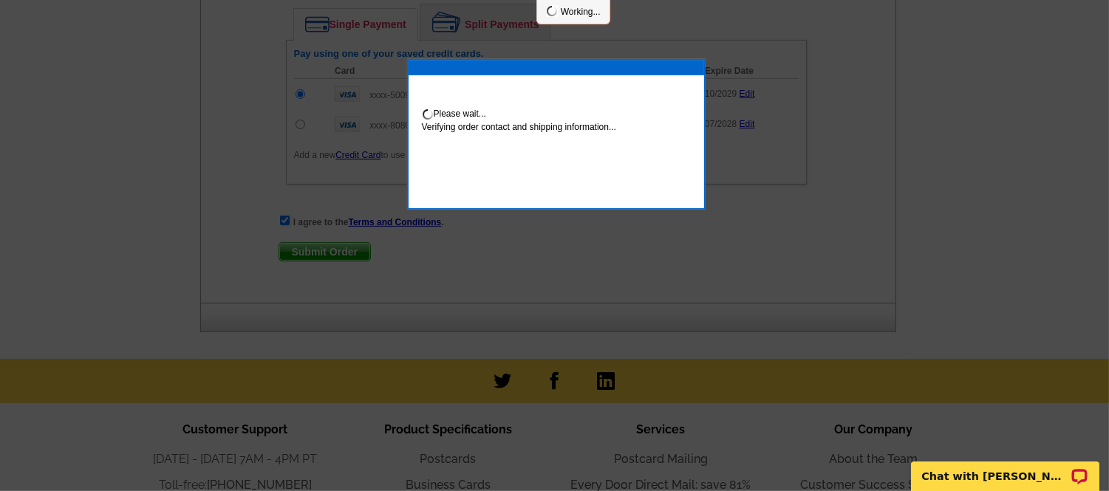
scroll to position [1059, 0]
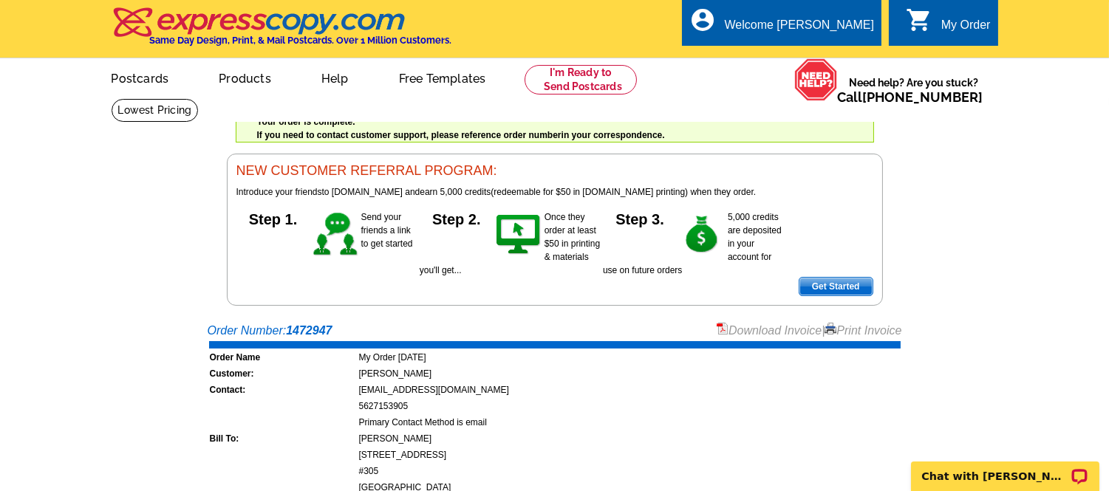
click at [881, 329] on link "Print Invoice" at bounding box center [862, 330] width 77 height 13
